Goal: Use online tool/utility: Use online tool/utility

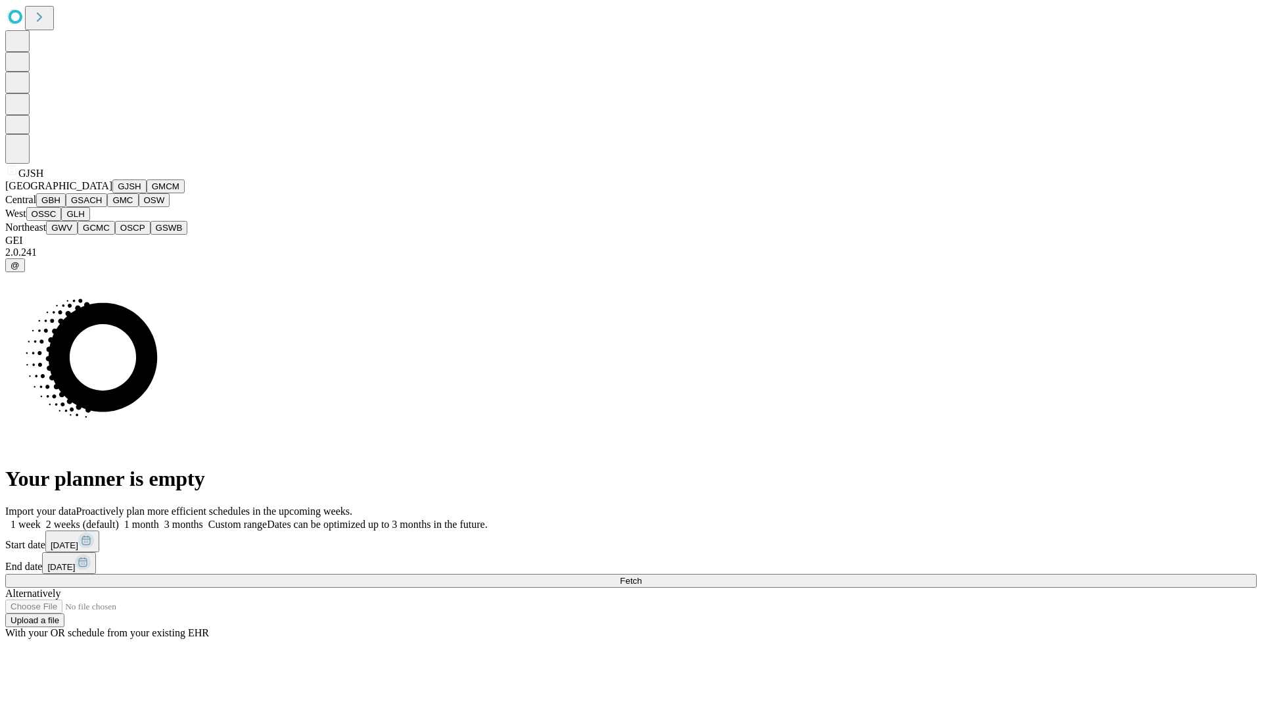
click at [112, 193] on button "GJSH" at bounding box center [129, 186] width 34 height 14
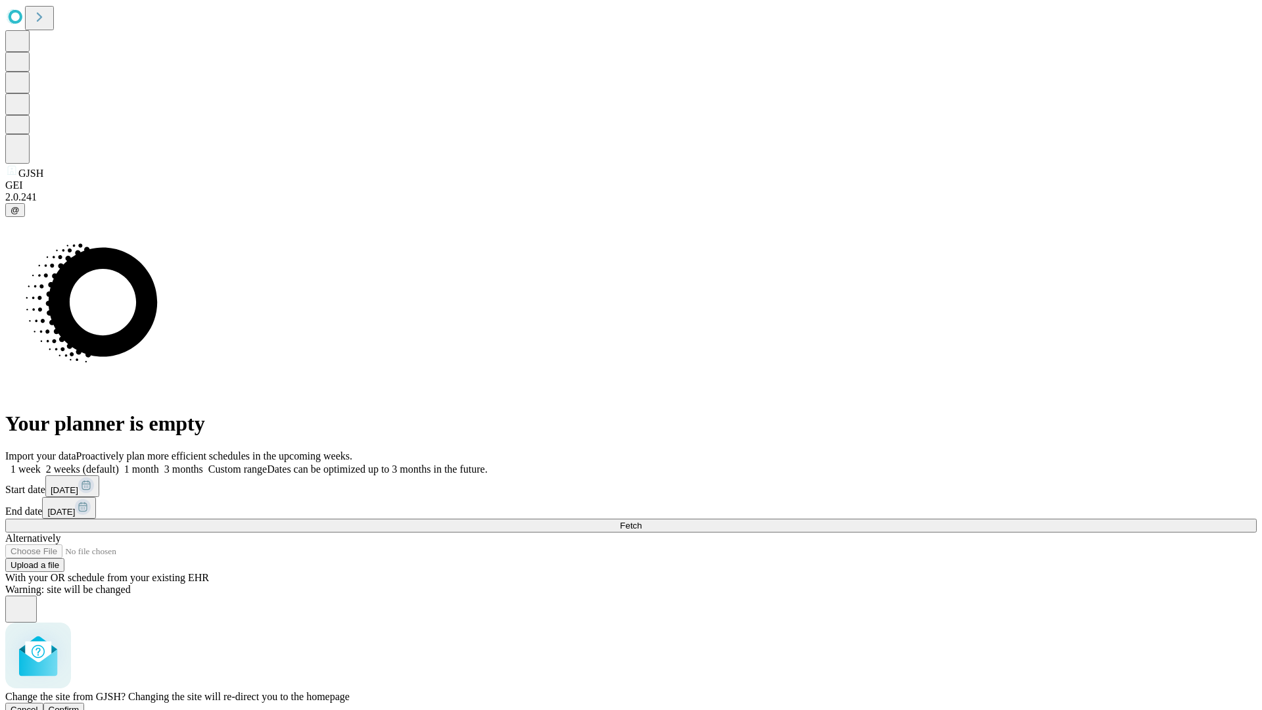
click at [80, 705] on span "Confirm" at bounding box center [64, 710] width 31 height 10
click at [119, 464] on label "2 weeks (default)" at bounding box center [80, 469] width 78 height 11
click at [642, 521] on span "Fetch" at bounding box center [631, 526] width 22 height 10
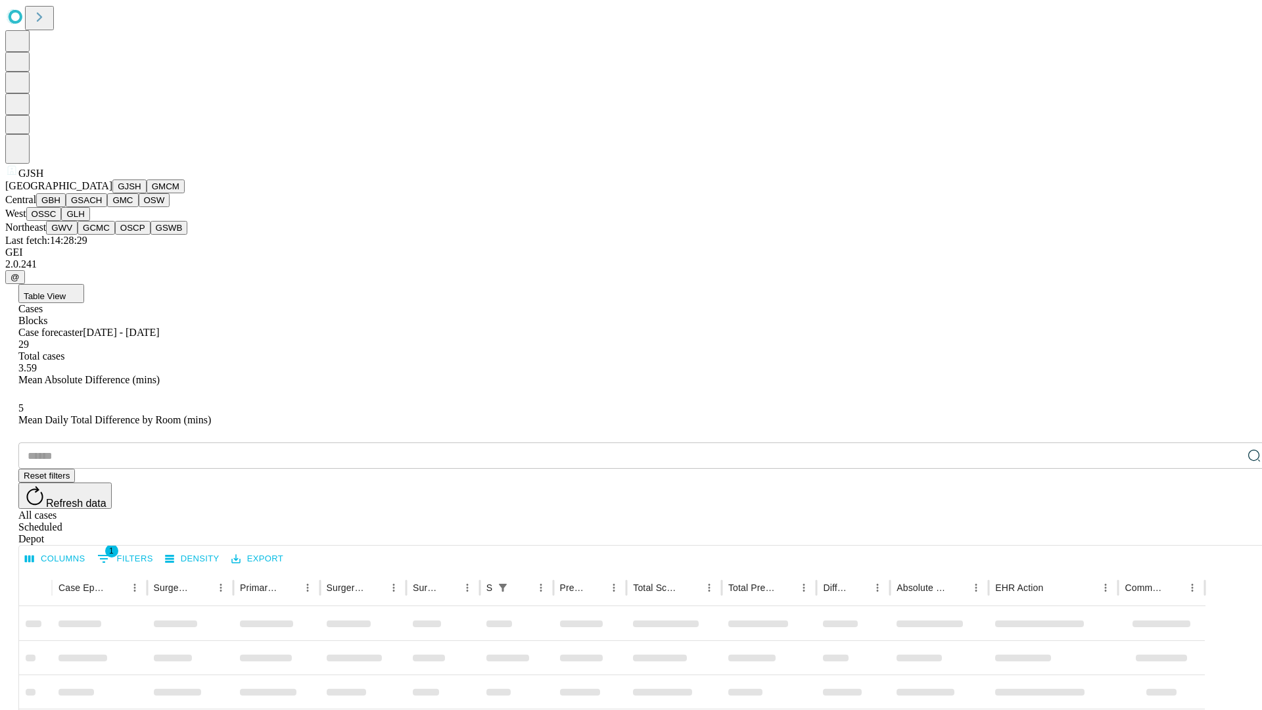
click at [147, 193] on button "GMCM" at bounding box center [166, 186] width 38 height 14
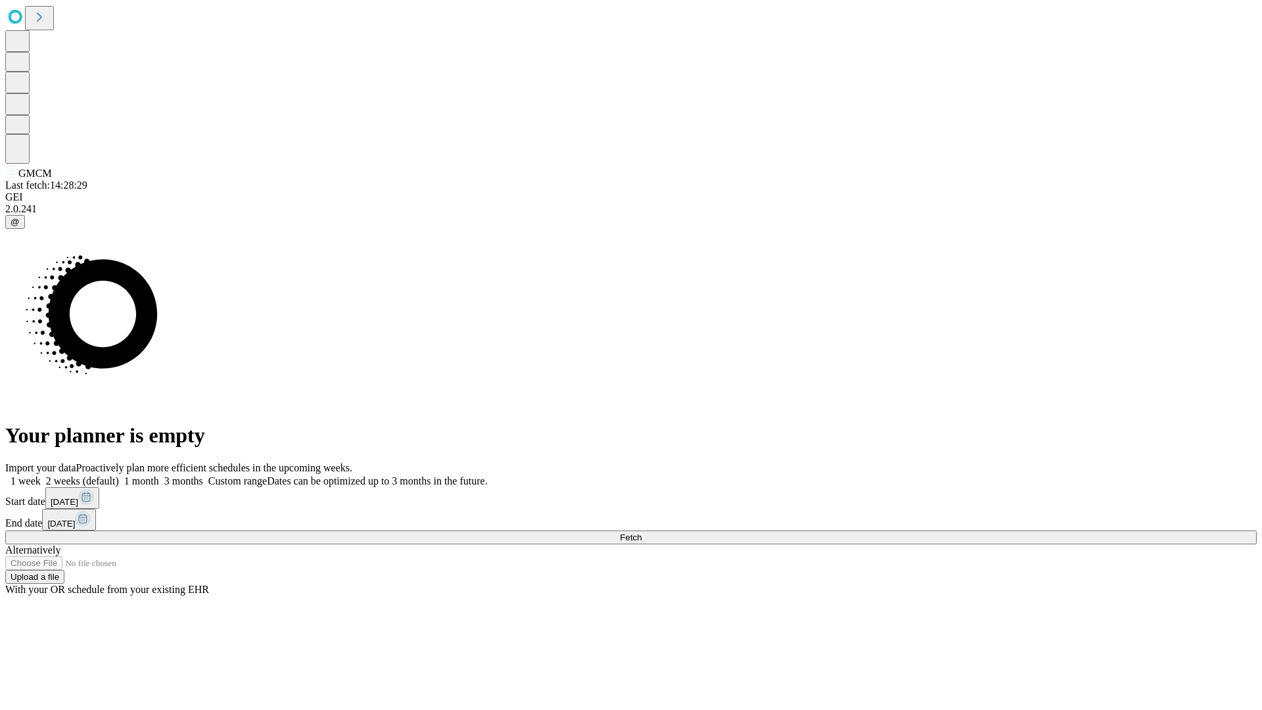
click at [119, 475] on label "2 weeks (default)" at bounding box center [80, 480] width 78 height 11
click at [642, 533] on span "Fetch" at bounding box center [631, 538] width 22 height 10
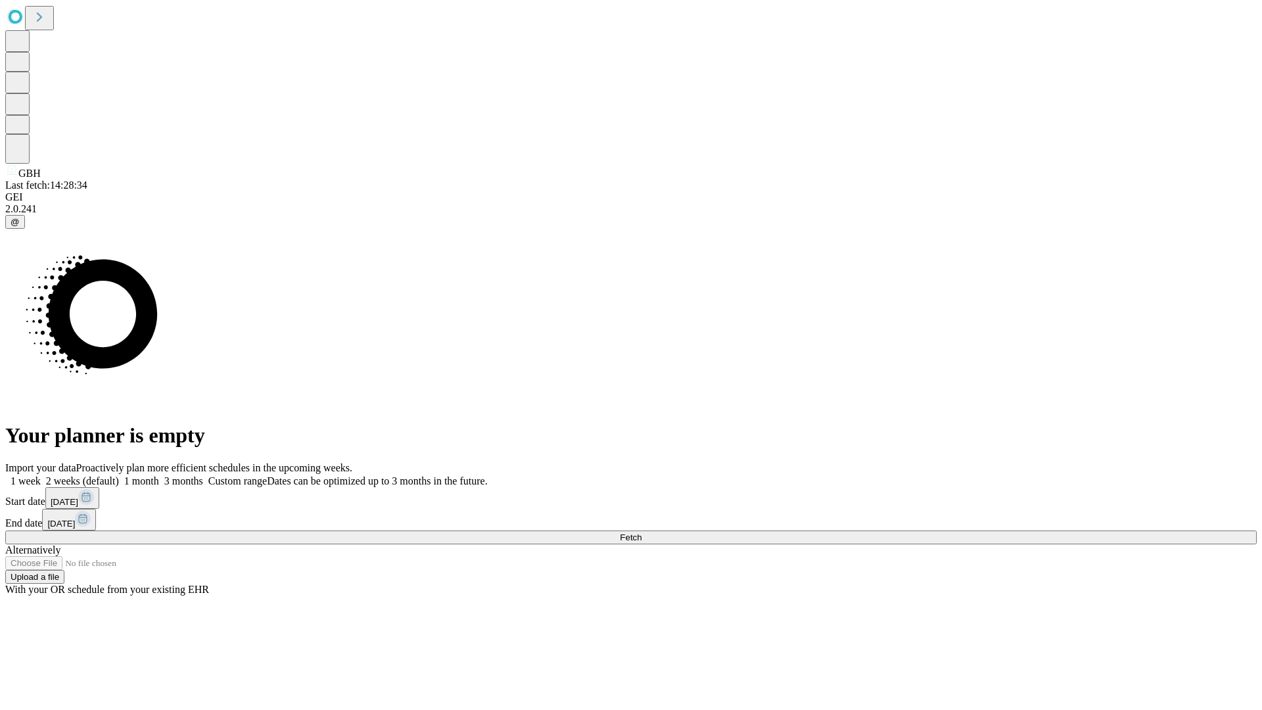
click at [119, 475] on label "2 weeks (default)" at bounding box center [80, 480] width 78 height 11
click at [642, 533] on span "Fetch" at bounding box center [631, 538] width 22 height 10
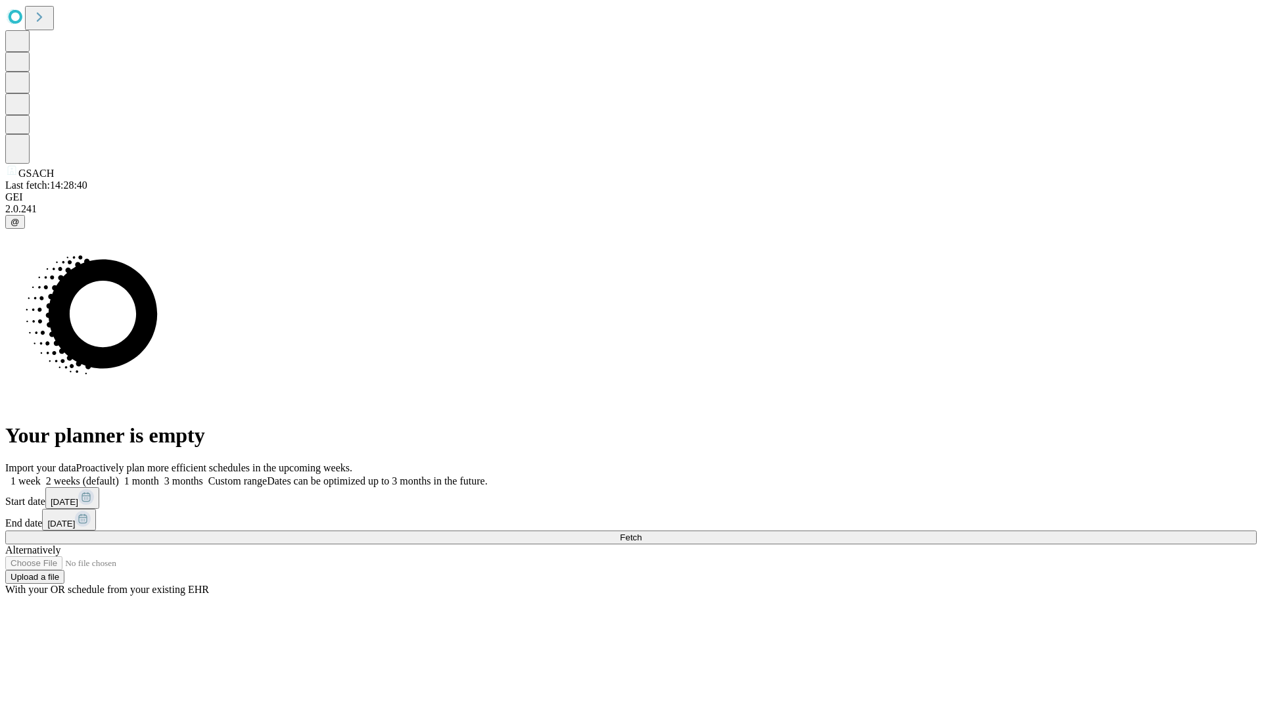
click at [119, 475] on label "2 weeks (default)" at bounding box center [80, 480] width 78 height 11
click at [642, 533] on span "Fetch" at bounding box center [631, 538] width 22 height 10
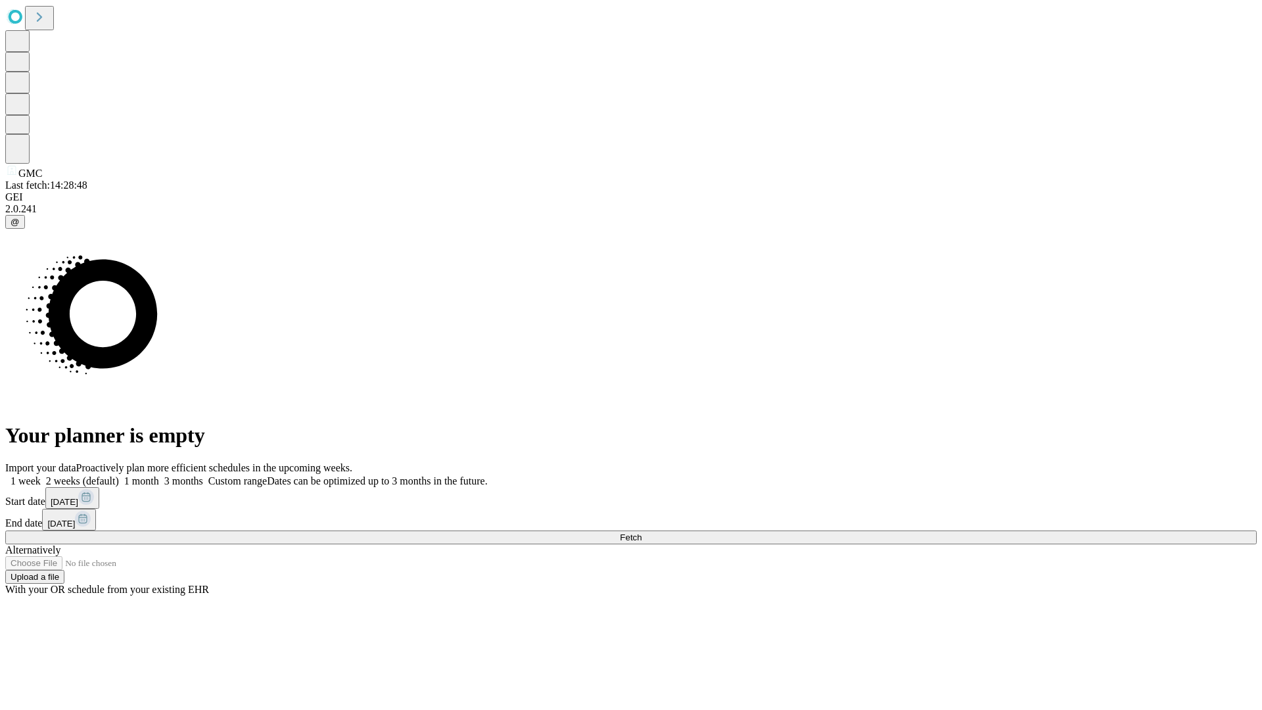
click at [119, 475] on label "2 weeks (default)" at bounding box center [80, 480] width 78 height 11
click at [642, 533] on span "Fetch" at bounding box center [631, 538] width 22 height 10
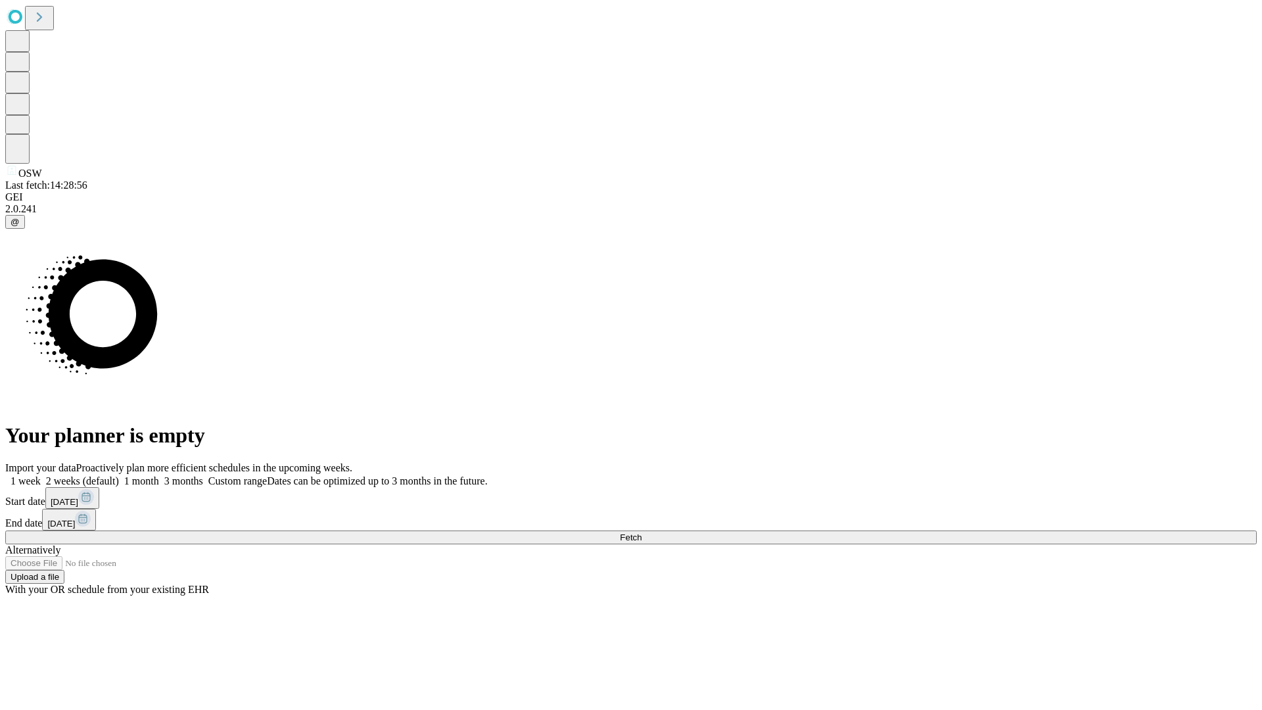
click at [119, 475] on label "2 weeks (default)" at bounding box center [80, 480] width 78 height 11
click at [642, 533] on span "Fetch" at bounding box center [631, 538] width 22 height 10
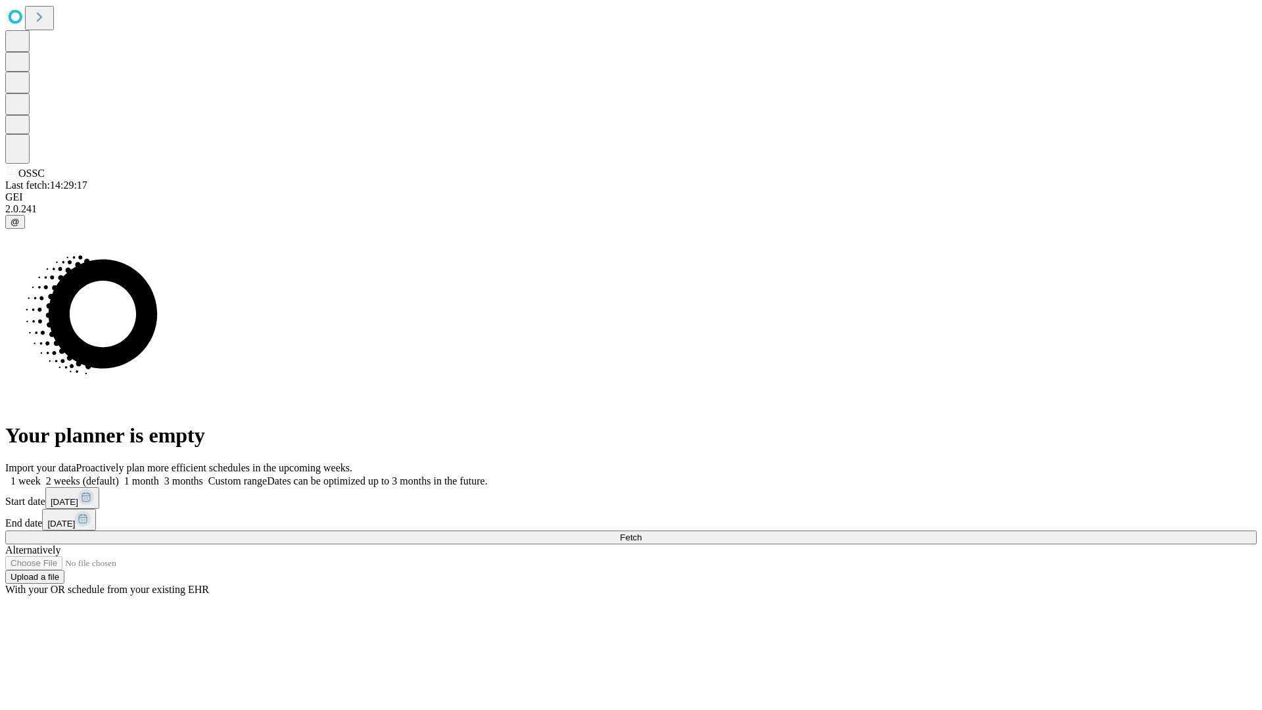
click at [119, 475] on label "2 weeks (default)" at bounding box center [80, 480] width 78 height 11
click at [642, 533] on span "Fetch" at bounding box center [631, 538] width 22 height 10
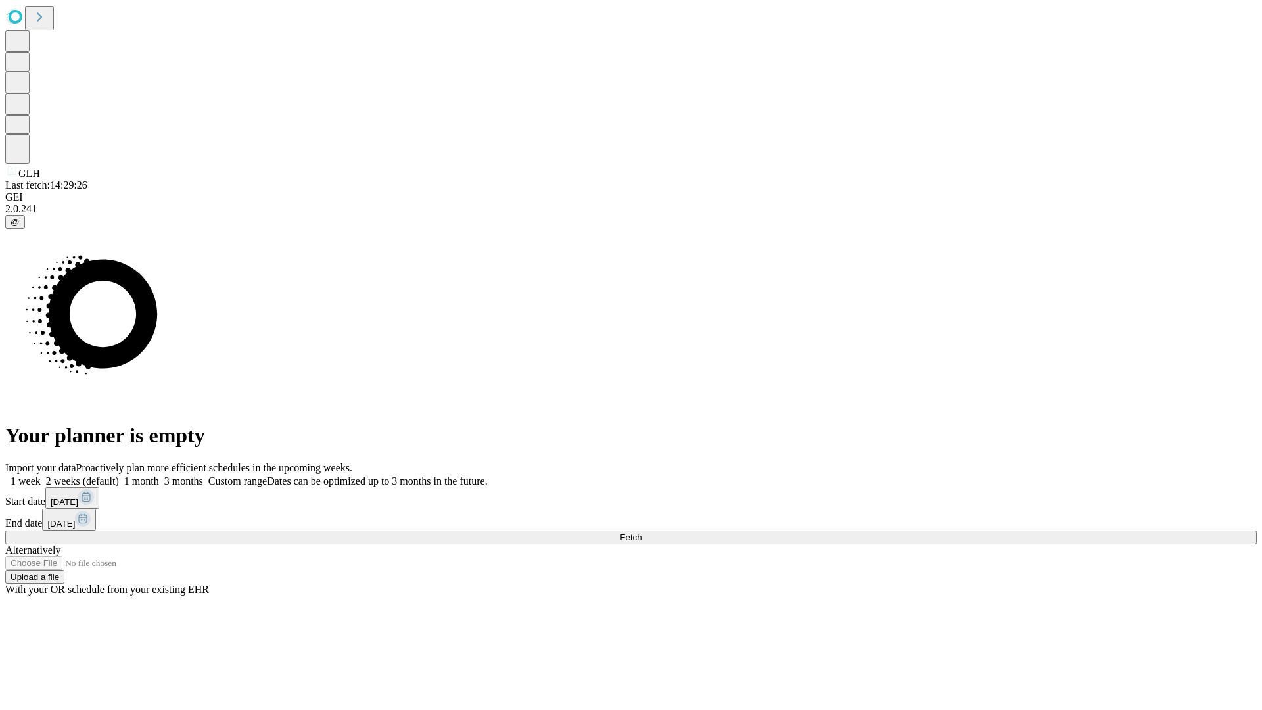
click at [642, 533] on span "Fetch" at bounding box center [631, 538] width 22 height 10
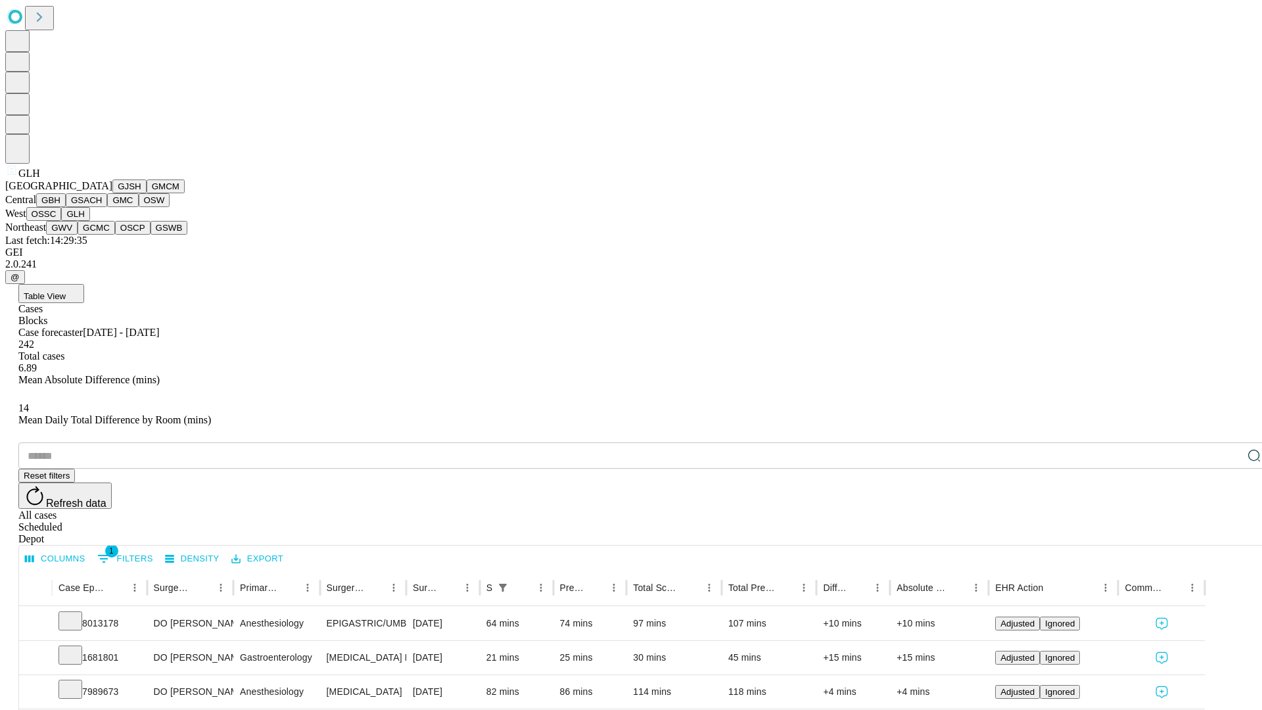
click at [78, 235] on button "GWV" at bounding box center [62, 228] width 32 height 14
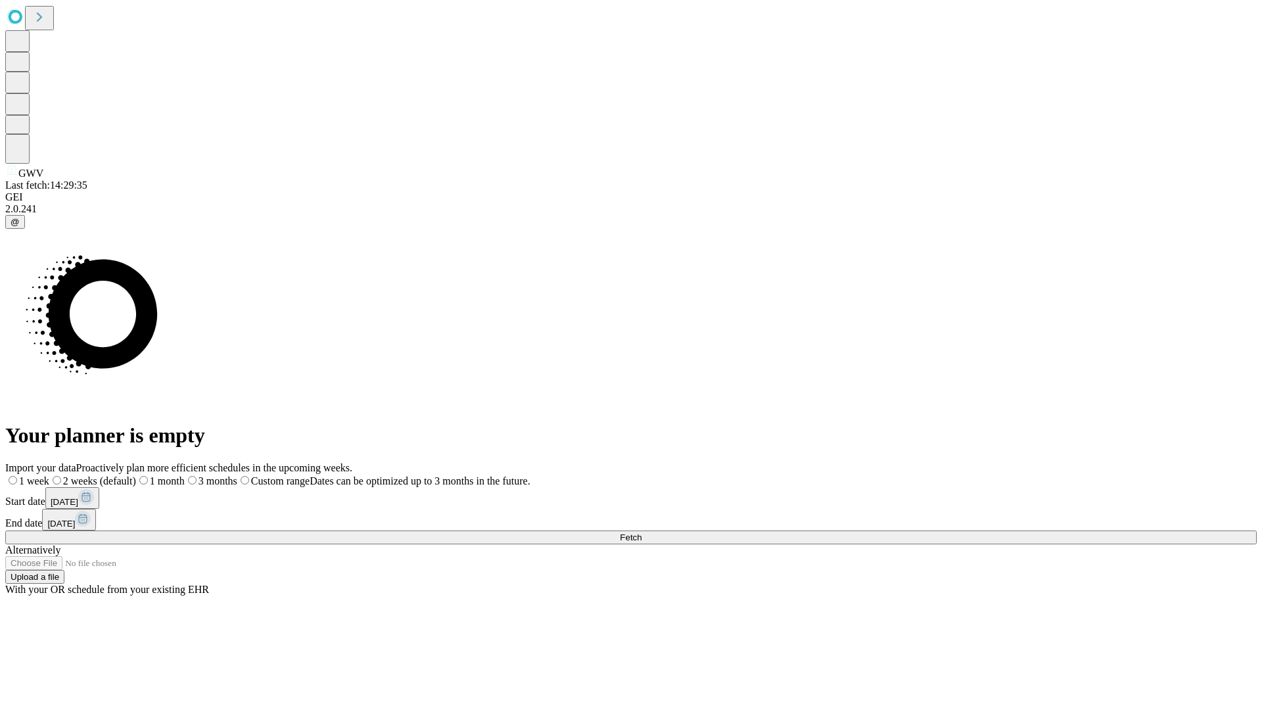
click at [136, 475] on label "2 weeks (default)" at bounding box center [92, 480] width 87 height 11
click at [642, 533] on span "Fetch" at bounding box center [631, 538] width 22 height 10
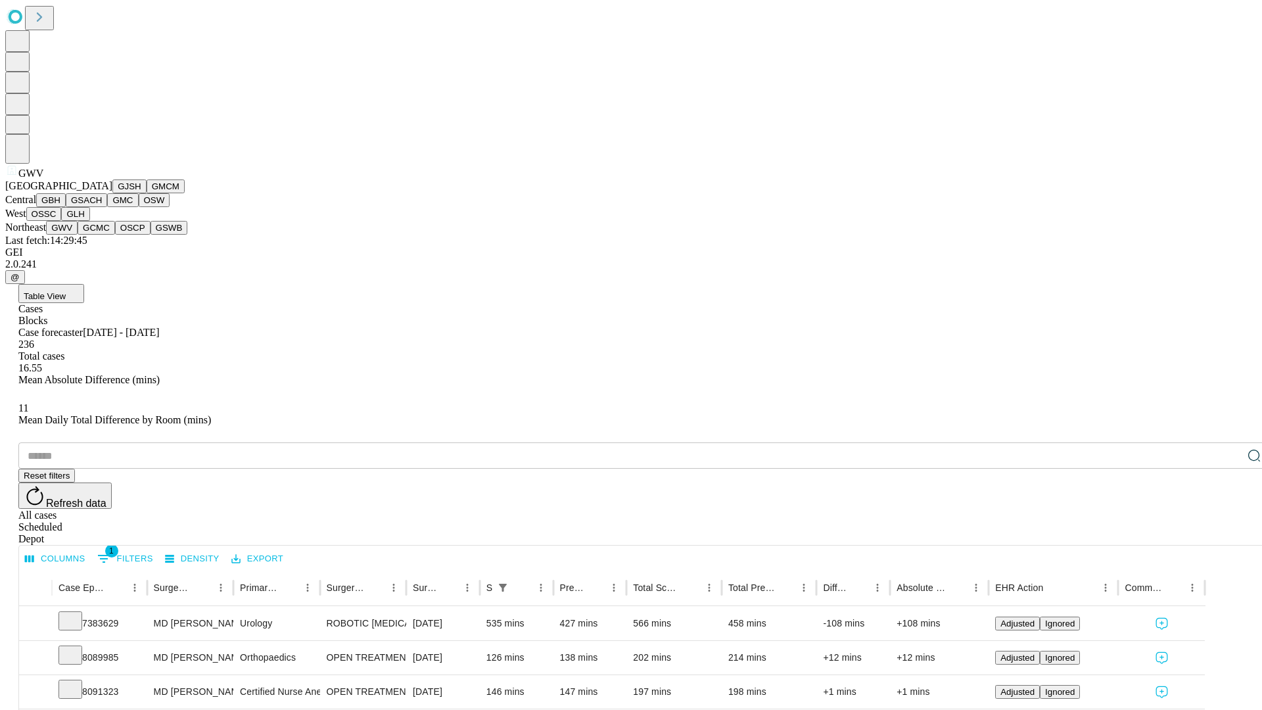
click at [102, 235] on button "GCMC" at bounding box center [96, 228] width 37 height 14
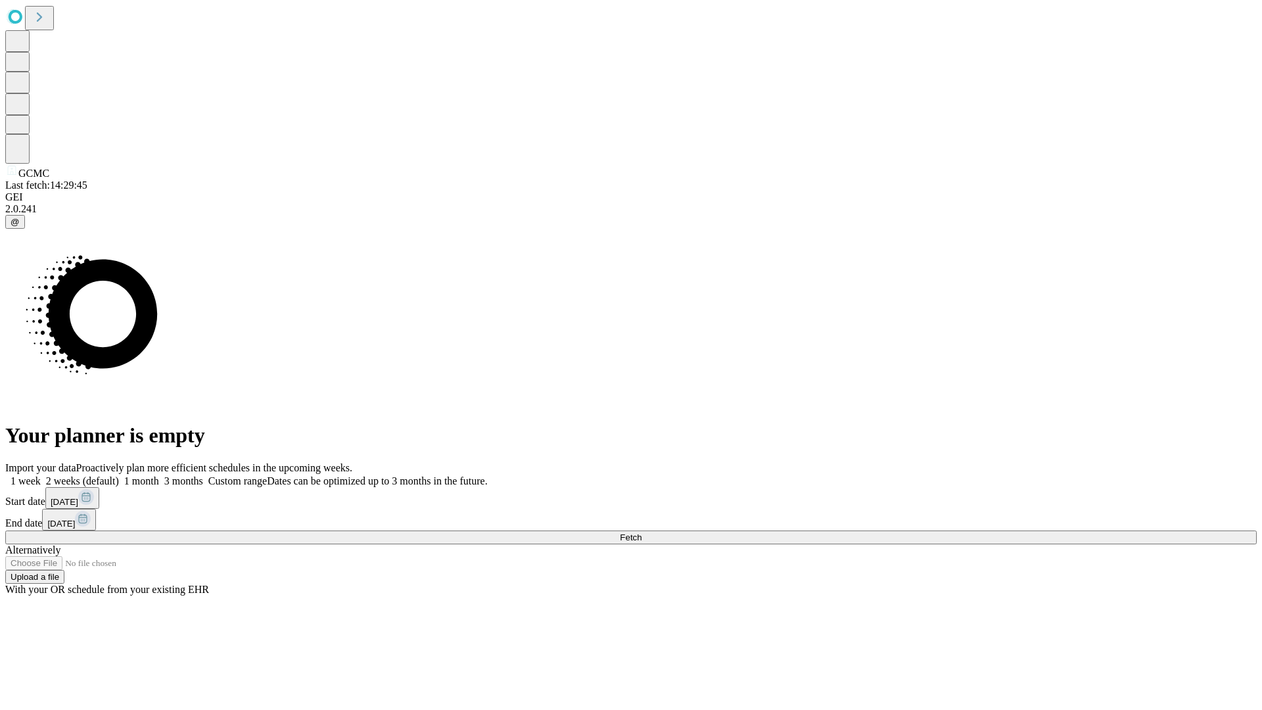
click at [119, 475] on label "2 weeks (default)" at bounding box center [80, 480] width 78 height 11
click at [642, 533] on span "Fetch" at bounding box center [631, 538] width 22 height 10
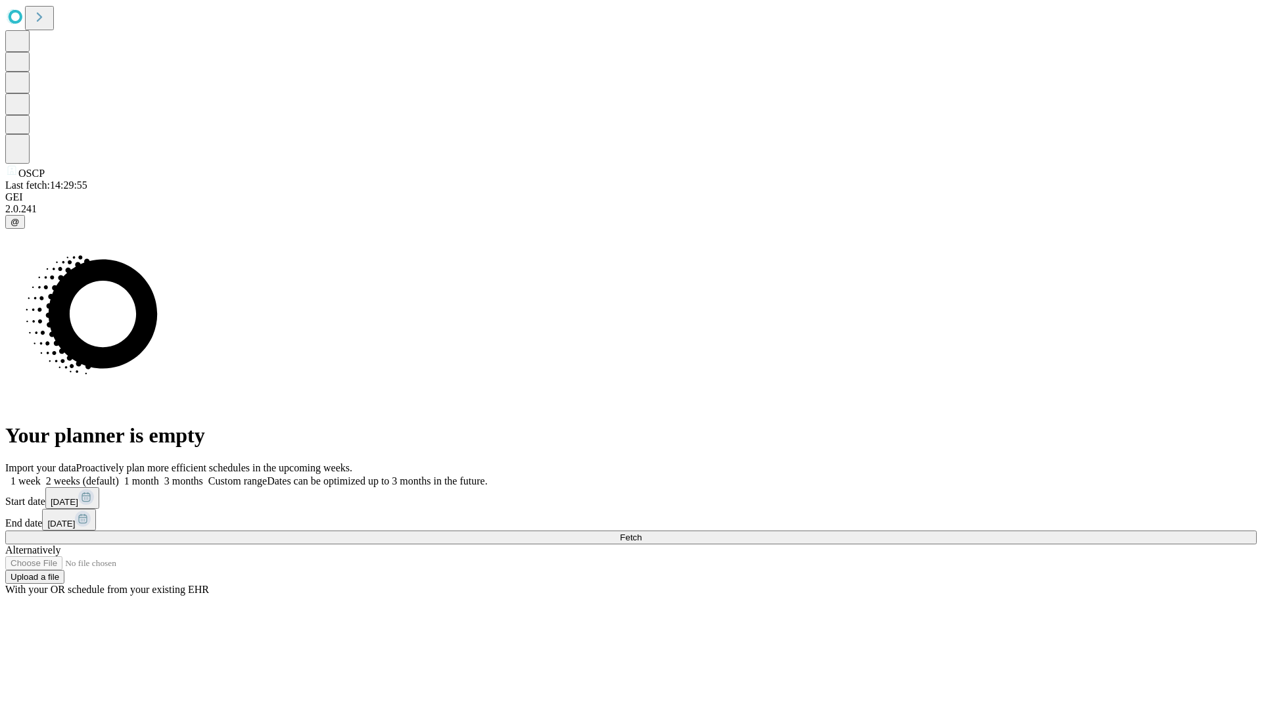
click at [119, 475] on label "2 weeks (default)" at bounding box center [80, 480] width 78 height 11
click at [642, 533] on span "Fetch" at bounding box center [631, 538] width 22 height 10
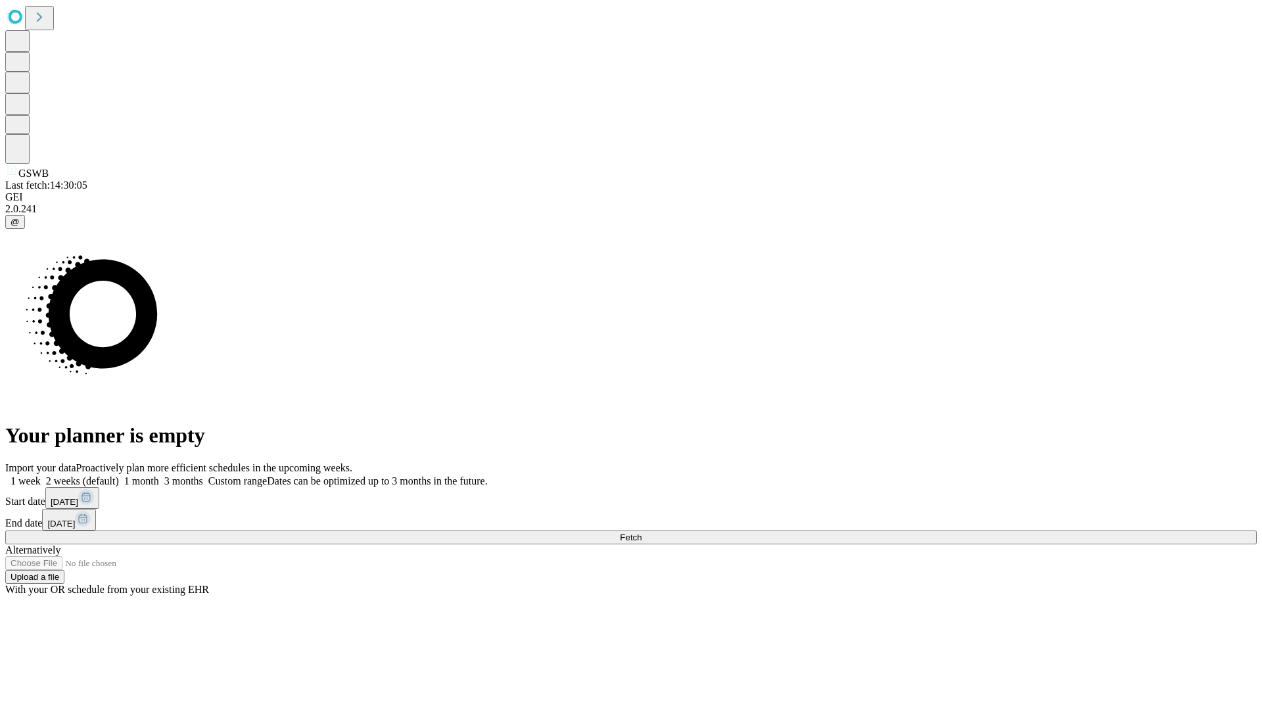
click at [119, 475] on label "2 weeks (default)" at bounding box center [80, 480] width 78 height 11
click at [642, 533] on span "Fetch" at bounding box center [631, 538] width 22 height 10
